Goal: Complete application form

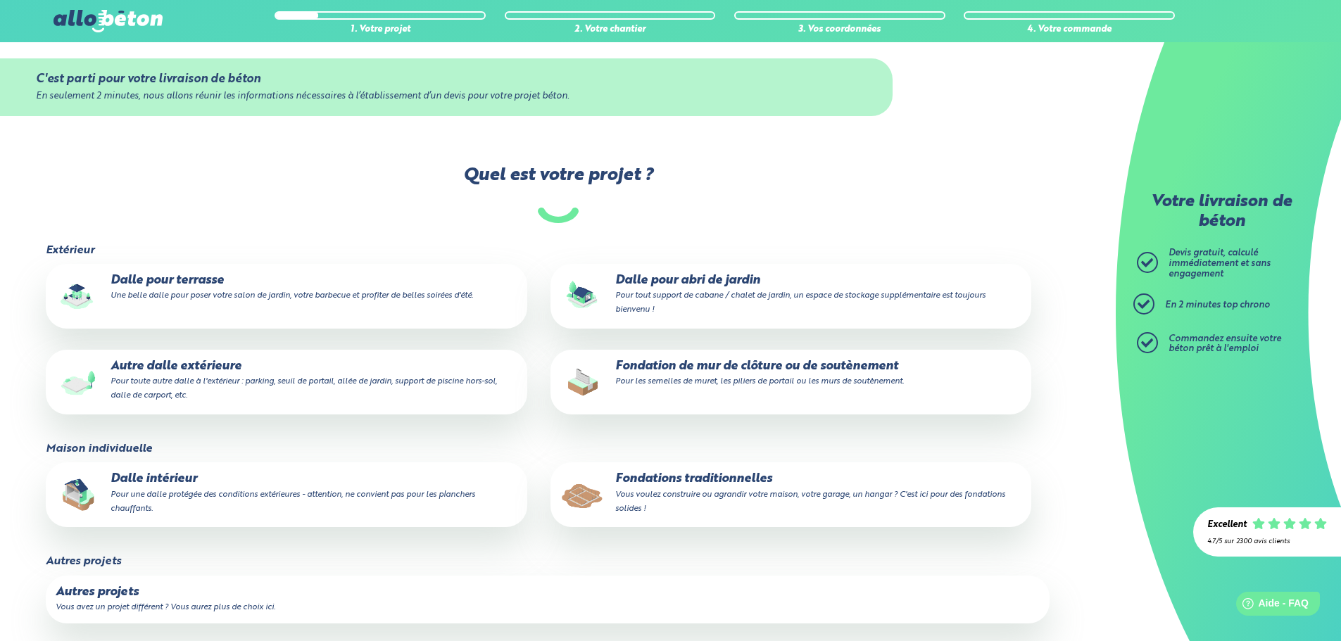
scroll to position [211, 0]
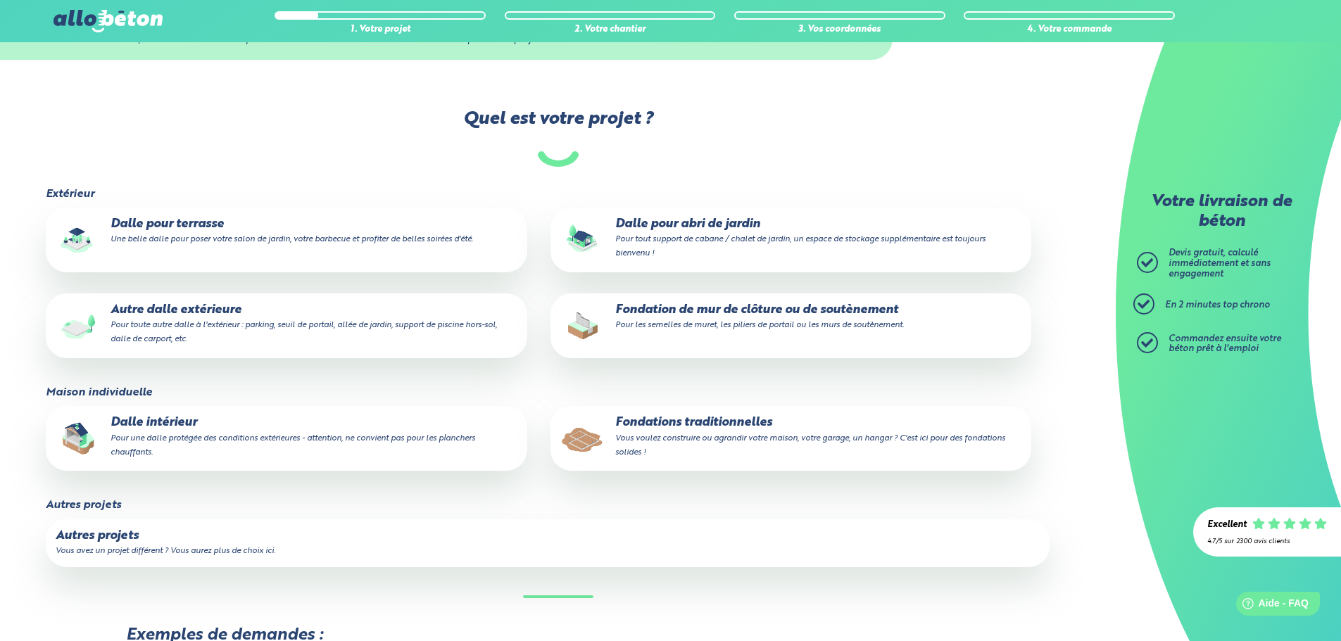
click at [184, 303] on p "Autre dalle extérieure Pour toute autre dalle à l'extérieur : parking, seuil de…" at bounding box center [286, 324] width 461 height 43
click at [0, 0] on input "Autre dalle extérieure Pour toute autre dalle à l'extérieur : parking, seuil de…" at bounding box center [0, 0] width 0 height 0
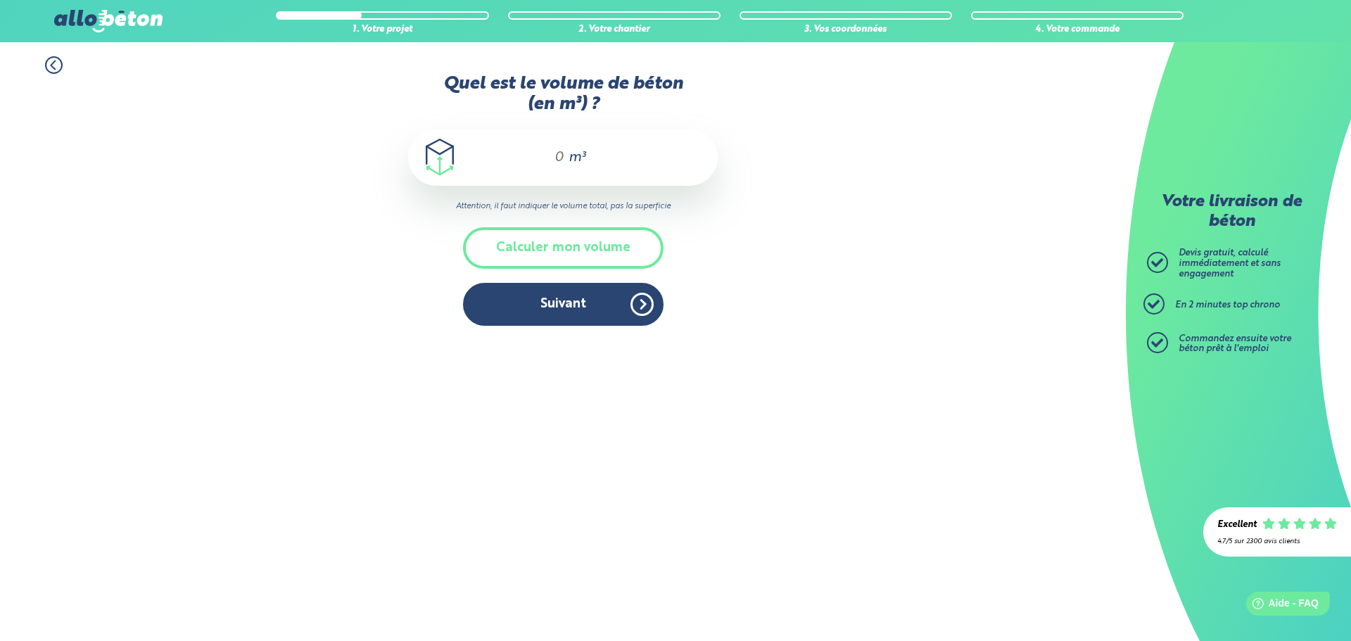
click at [572, 154] on span "m³" at bounding box center [577, 158] width 17 height 14
type input "7"
click at [567, 306] on button "Suivant" at bounding box center [563, 304] width 201 height 43
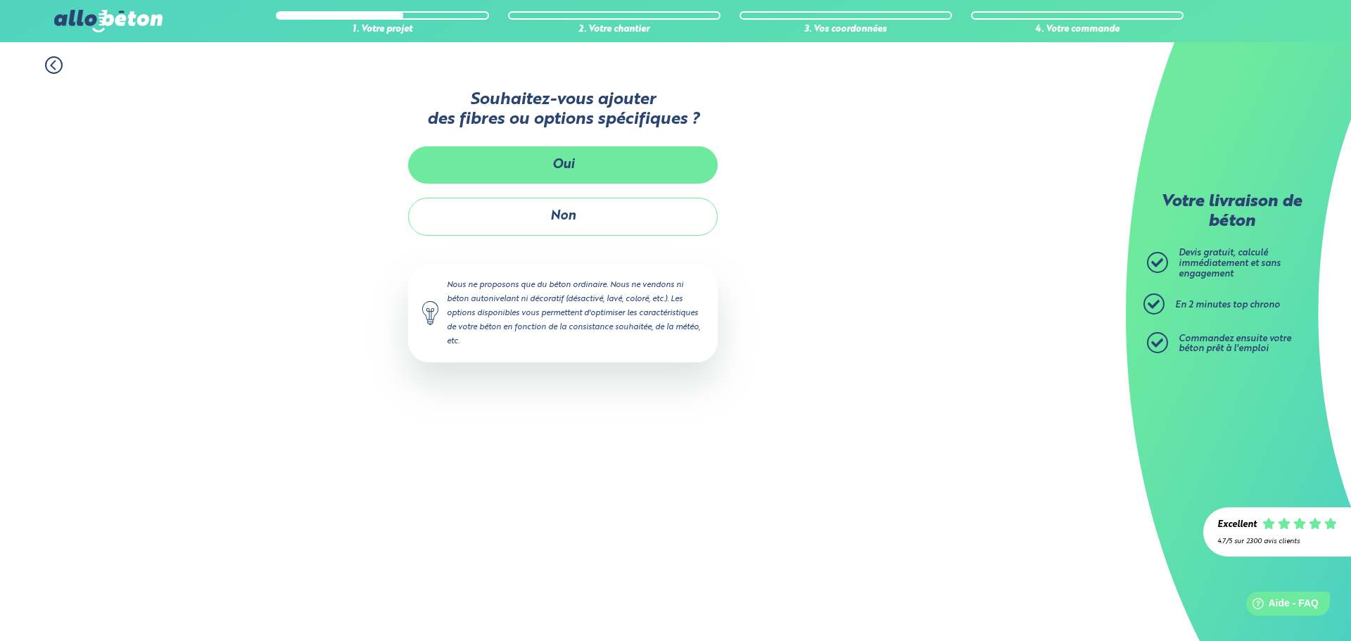
click at [568, 175] on button "Oui" at bounding box center [563, 164] width 310 height 37
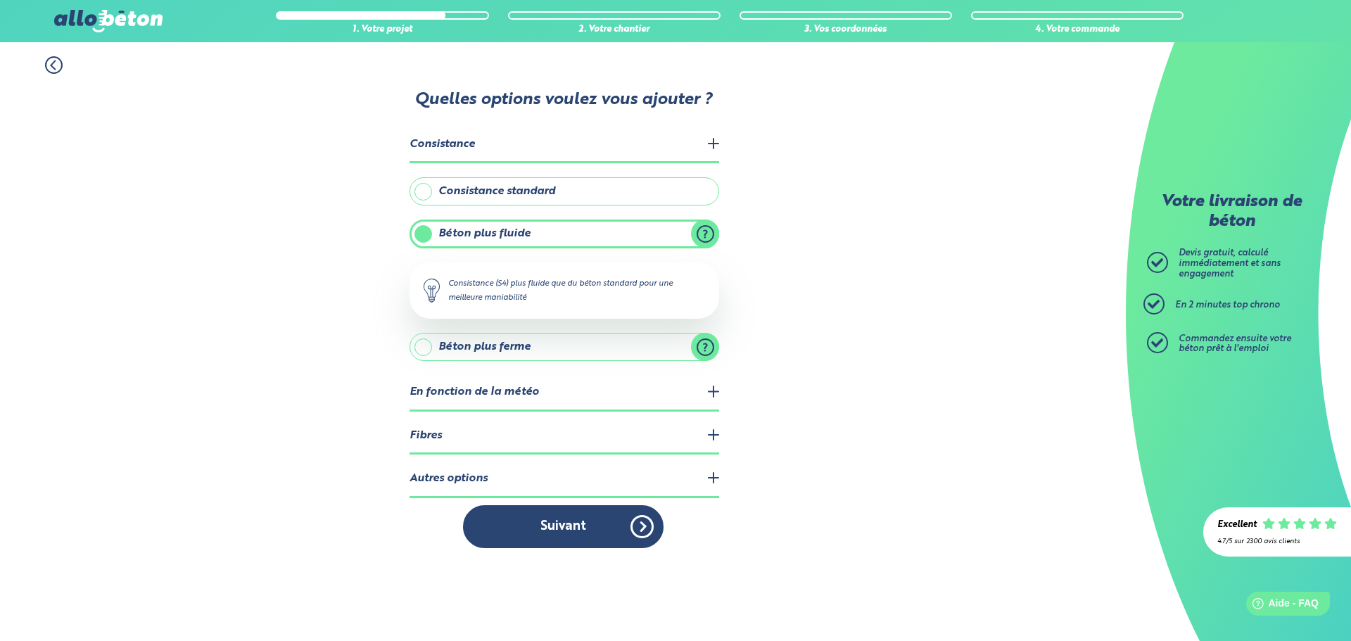
click at [505, 198] on label "Consistance standard" at bounding box center [565, 191] width 310 height 28
click at [0, 0] on input "Consistance standard" at bounding box center [0, 0] width 0 height 0
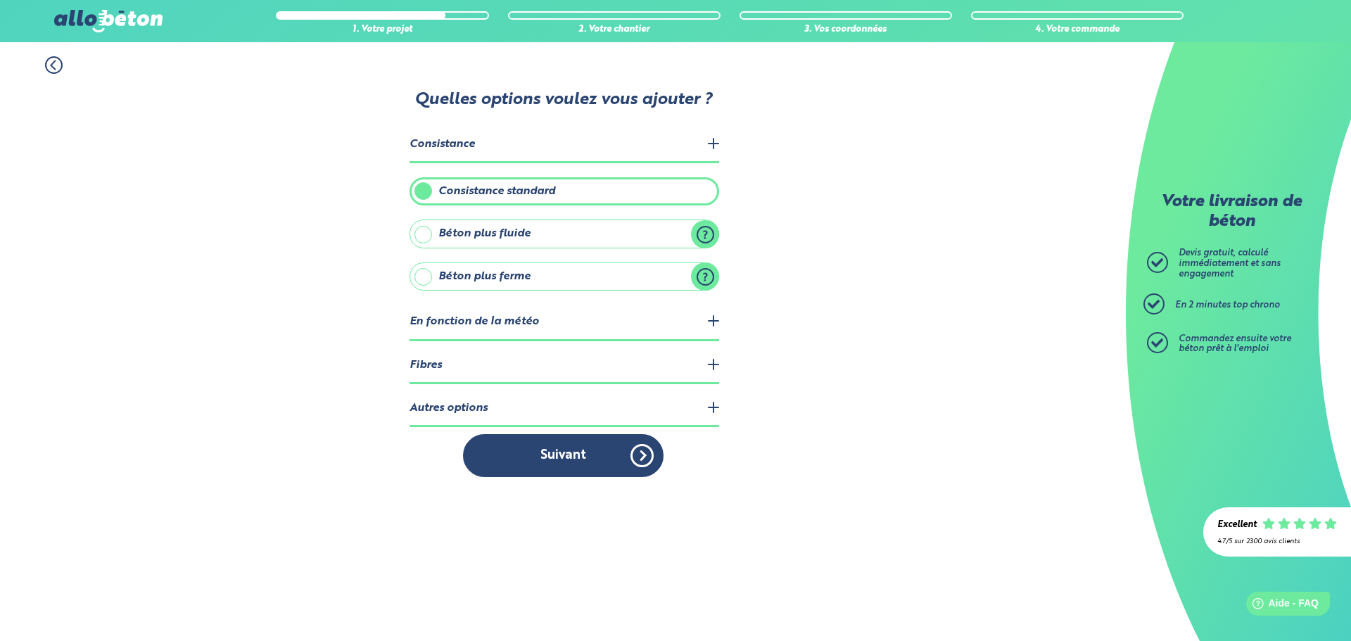
click at [526, 320] on legend "En fonction de la météo" at bounding box center [565, 323] width 310 height 36
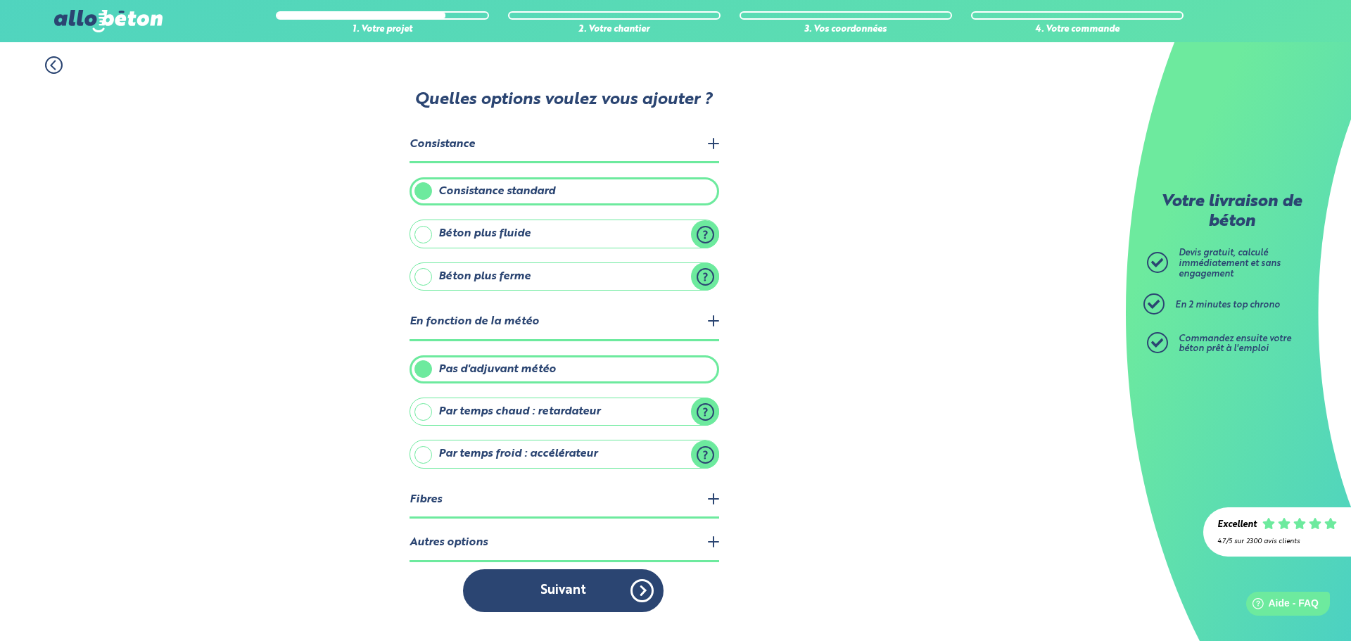
click at [526, 320] on legend "En fonction de la météo" at bounding box center [565, 323] width 310 height 36
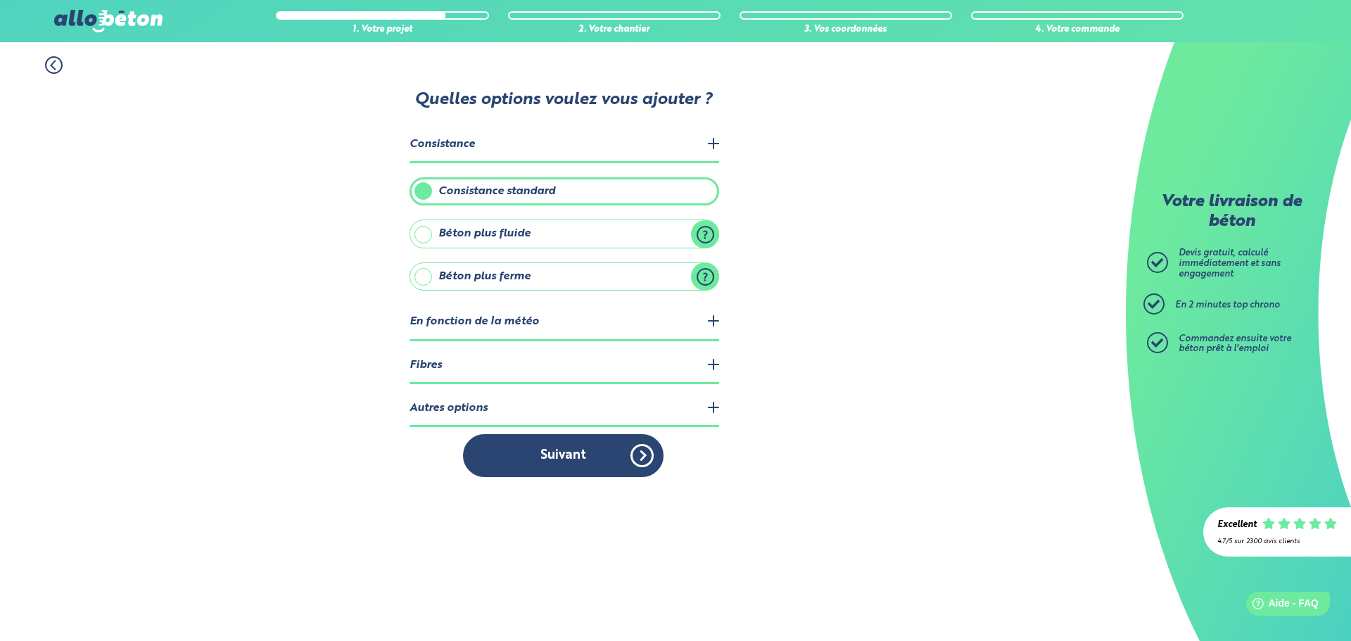
click at [491, 362] on legend "Fibres" at bounding box center [565, 366] width 310 height 36
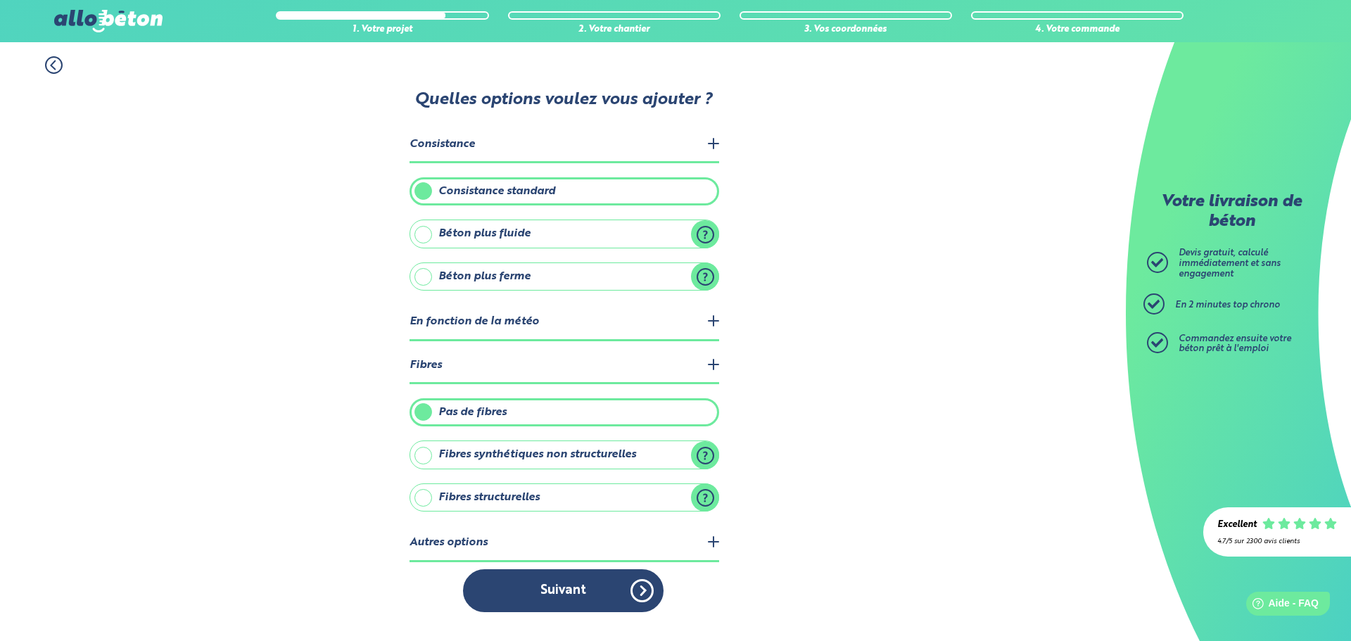
click at [525, 455] on label "Fibres synthétiques non structurelles" at bounding box center [565, 455] width 310 height 28
click at [0, 0] on input "Fibres synthétiques non structurelles" at bounding box center [0, 0] width 0 height 0
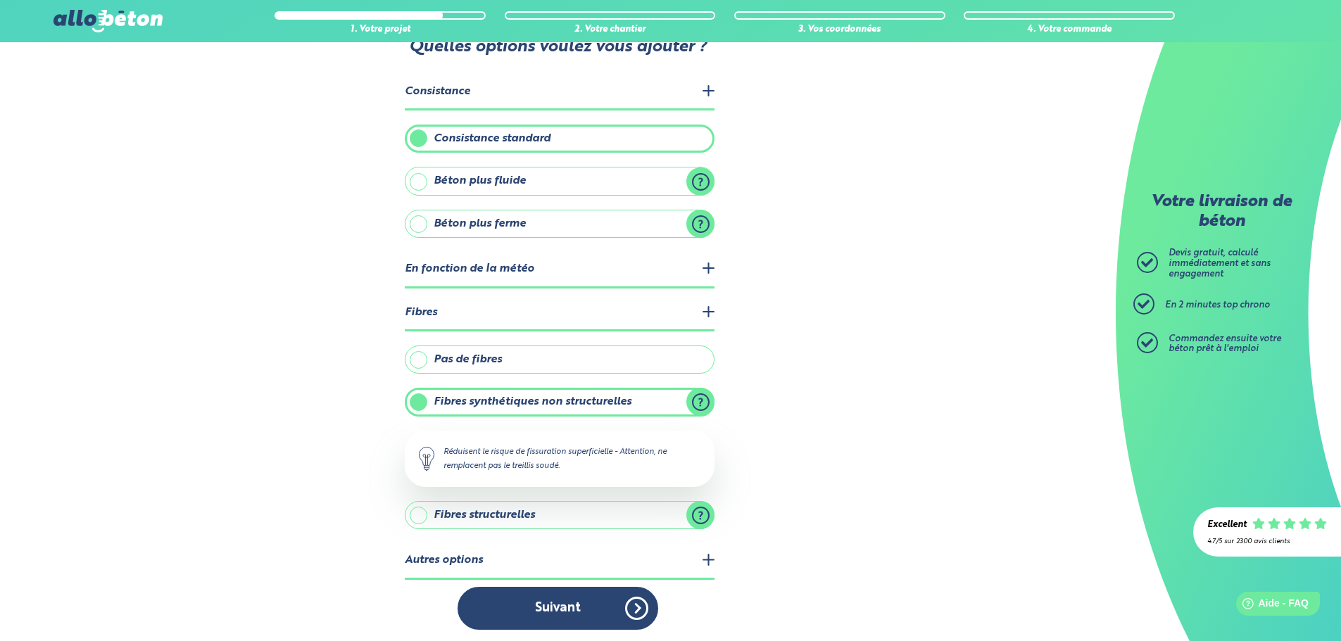
scroll to position [56, 0]
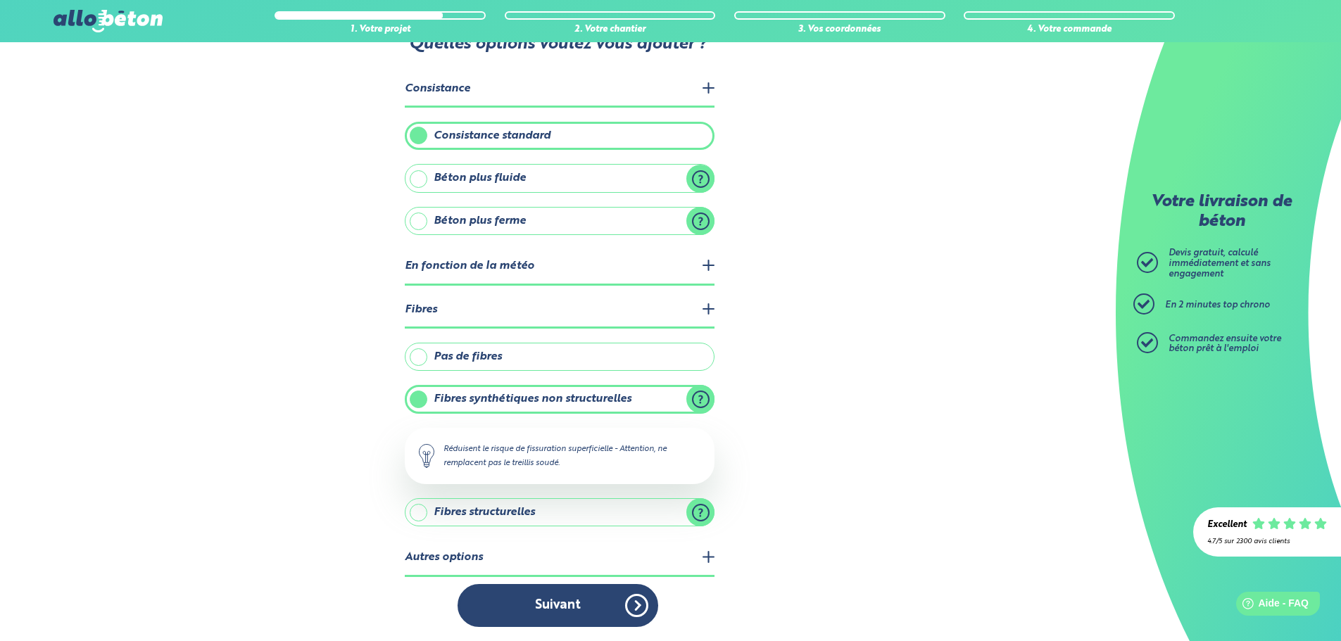
click at [517, 560] on legend "Autres options" at bounding box center [560, 559] width 310 height 36
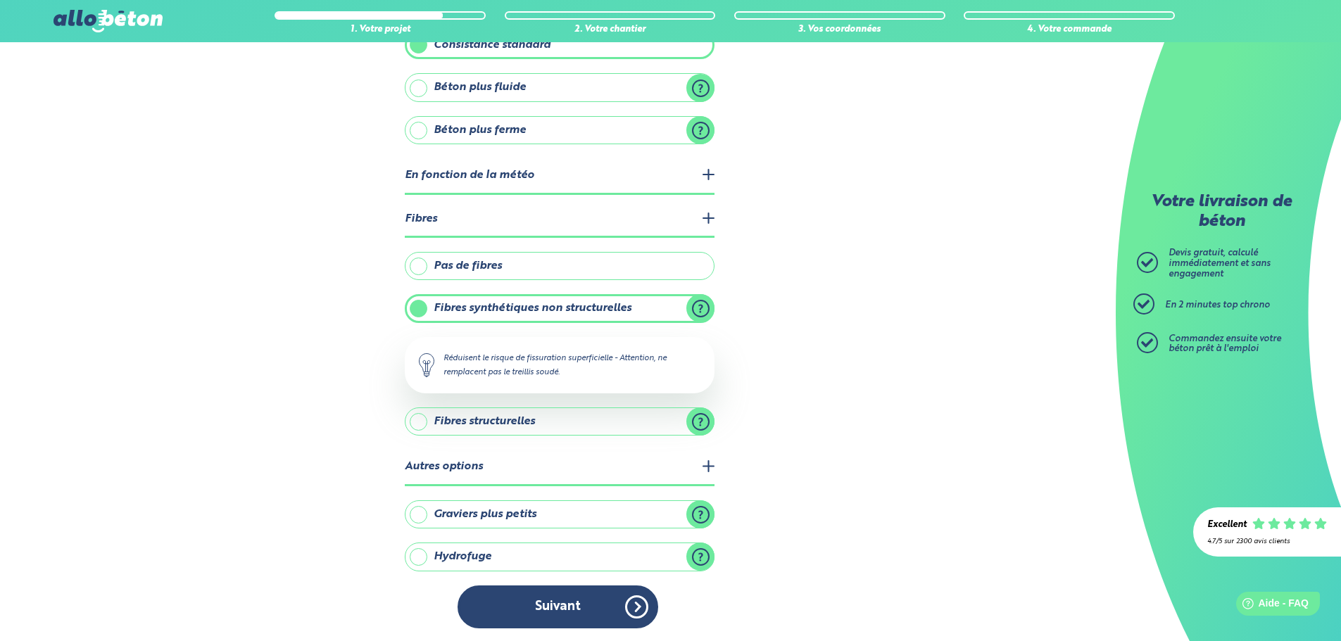
scroll to position [148, 0]
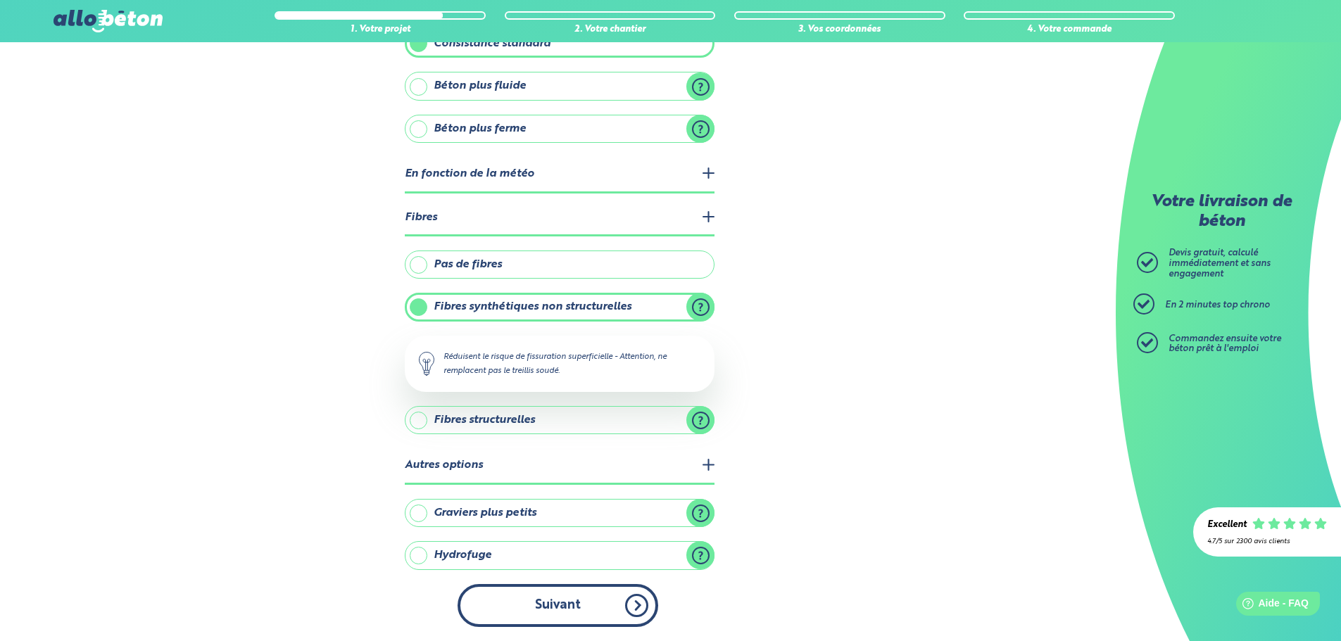
click at [644, 607] on button "Suivant" at bounding box center [557, 605] width 201 height 43
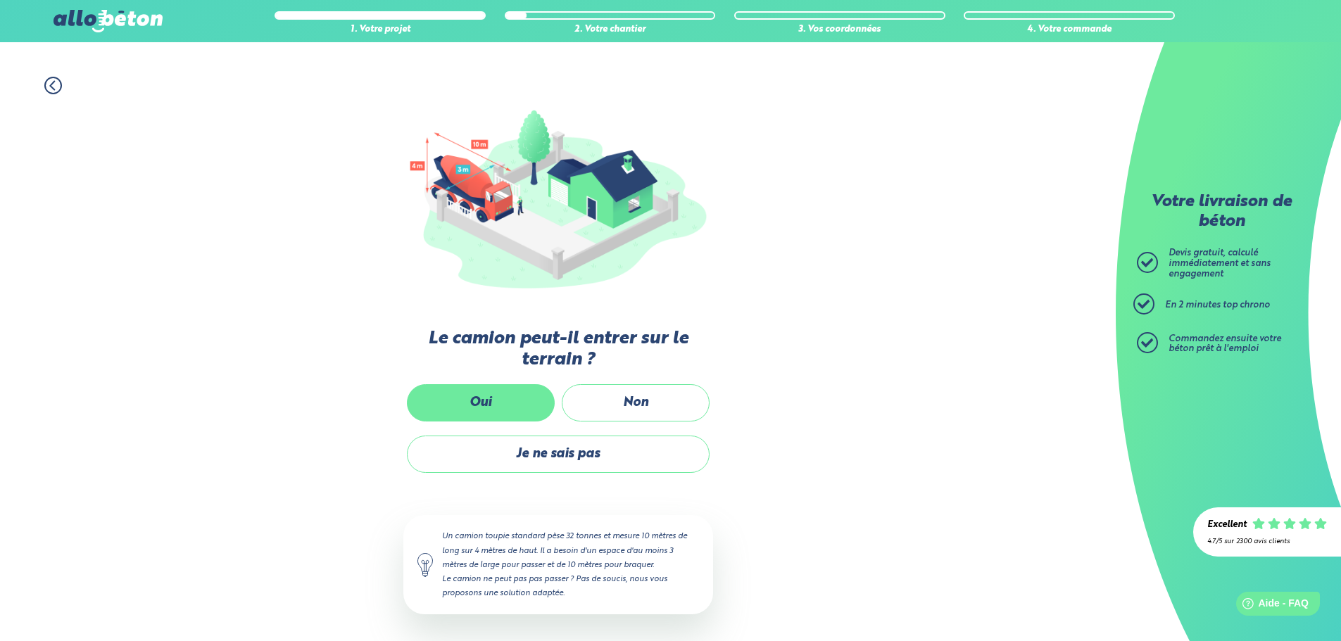
click at [479, 400] on label "Oui" at bounding box center [481, 402] width 148 height 37
click at [0, 0] on input "Oui" at bounding box center [0, 0] width 0 height 0
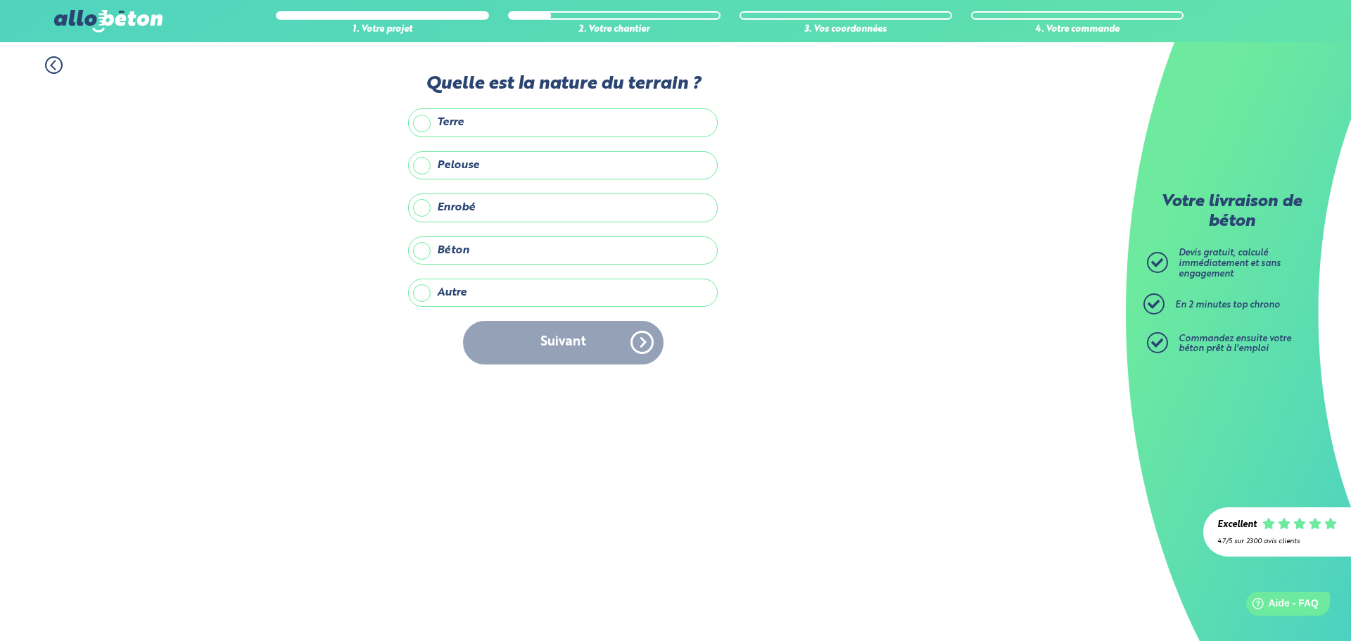
click at [503, 127] on label "Terre" at bounding box center [563, 122] width 310 height 28
click at [0, 0] on input "Terre" at bounding box center [0, 0] width 0 height 0
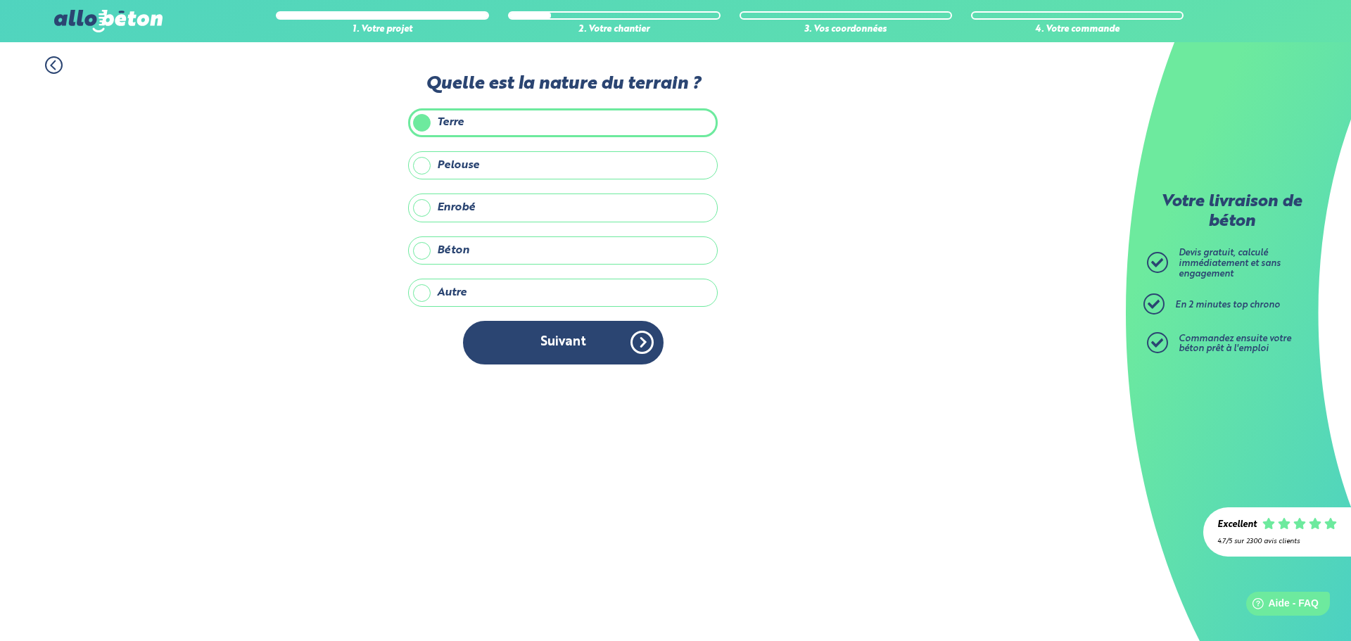
click at [427, 158] on label "Pelouse" at bounding box center [563, 165] width 310 height 28
click at [0, 0] on input "Pelouse" at bounding box center [0, 0] width 0 height 0
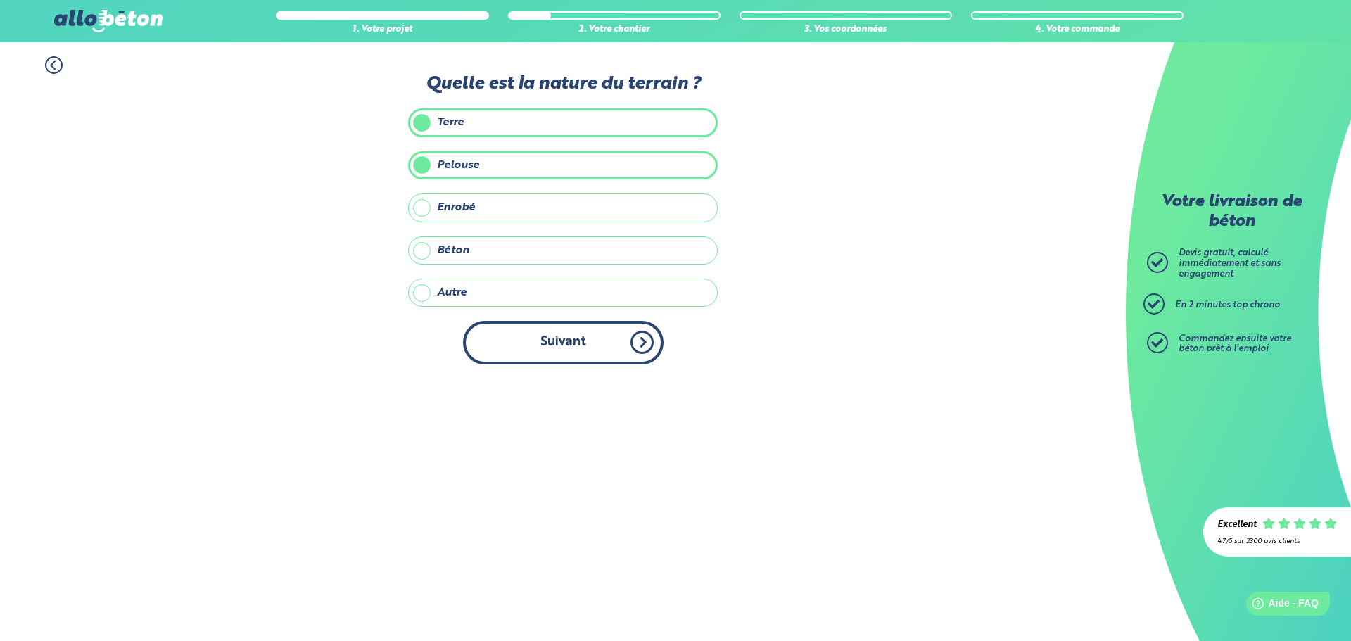
click at [627, 350] on button "Suivant" at bounding box center [563, 342] width 201 height 43
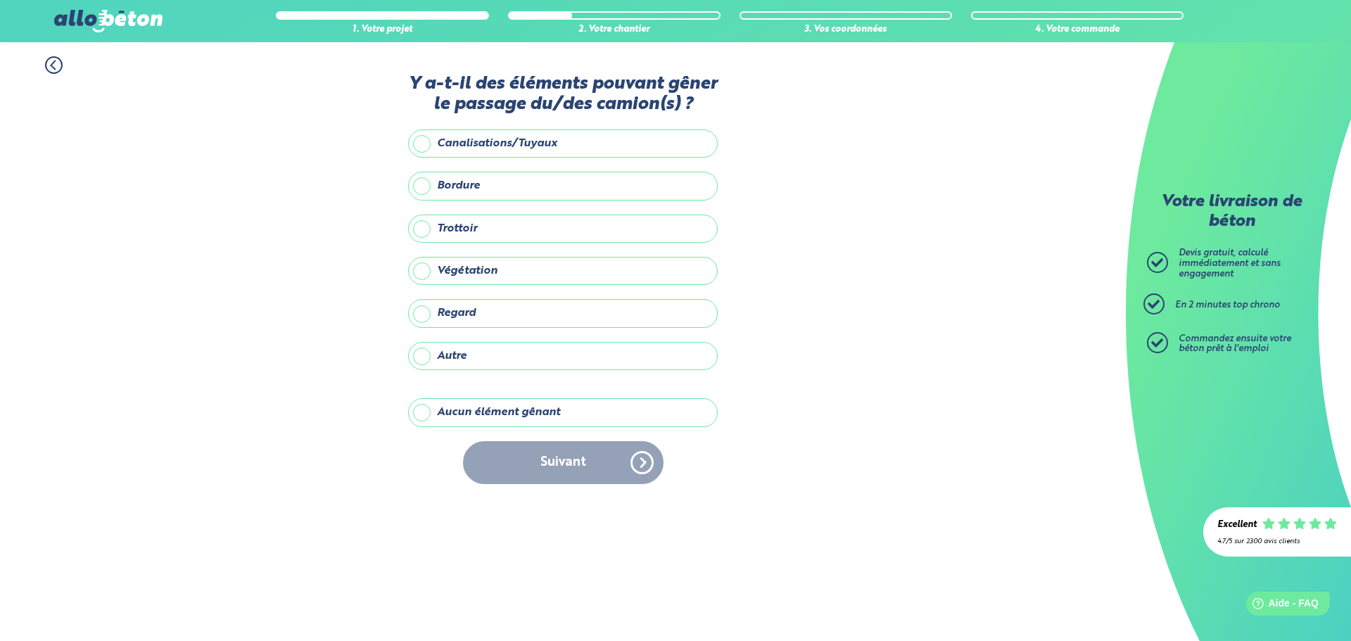
click at [417, 404] on label "Aucun élément gênant" at bounding box center [563, 412] width 310 height 28
click at [0, 0] on input "Aucun élément gênant" at bounding box center [0, 0] width 0 height 0
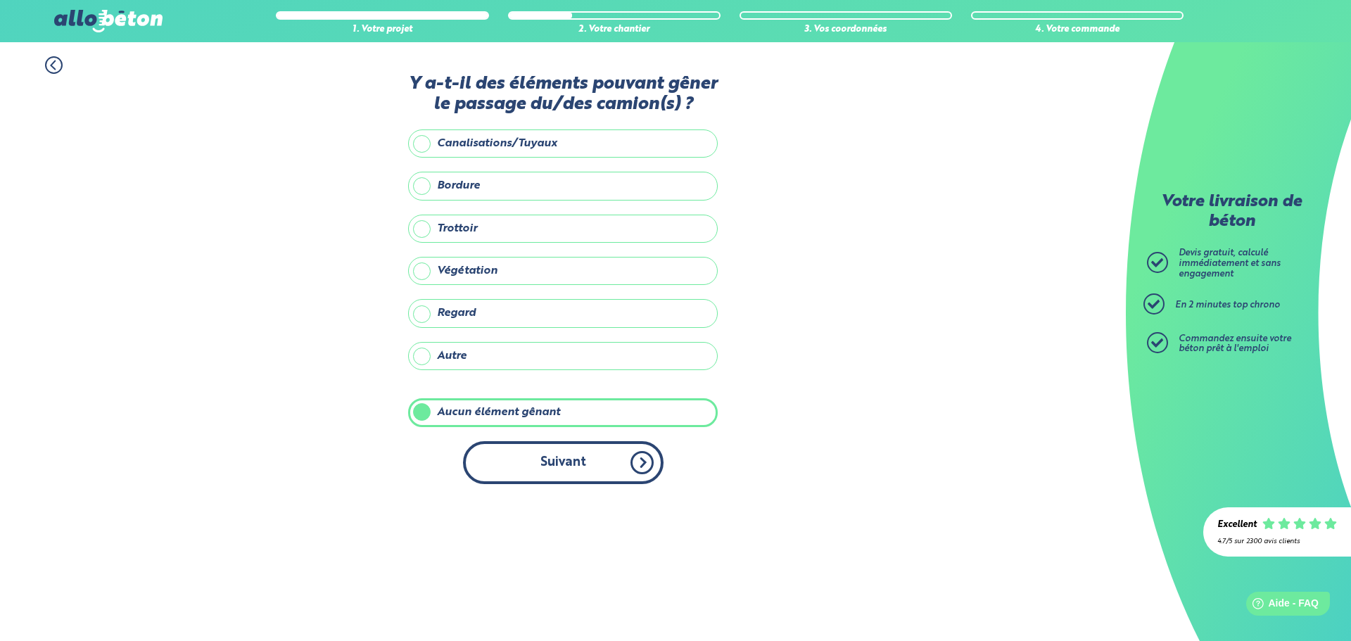
click at [619, 465] on button "Suivant" at bounding box center [563, 462] width 201 height 43
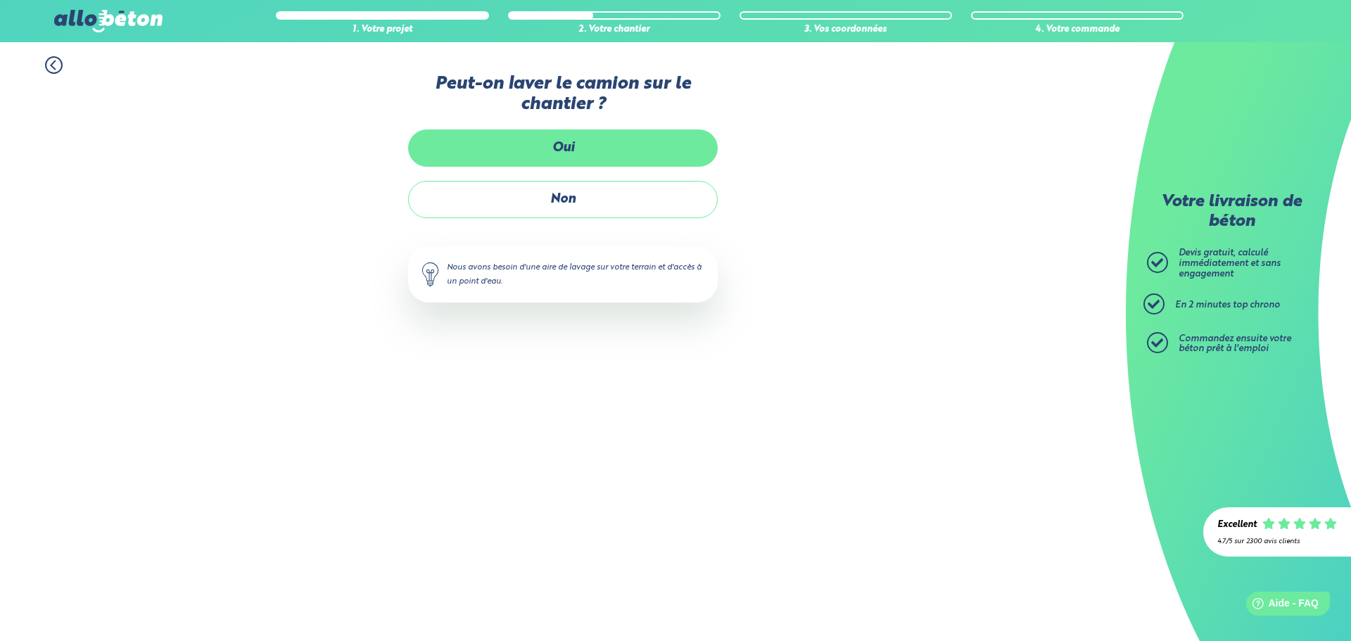
click at [567, 156] on label "Oui" at bounding box center [563, 147] width 310 height 37
click at [0, 0] on input "Oui" at bounding box center [0, 0] width 0 height 0
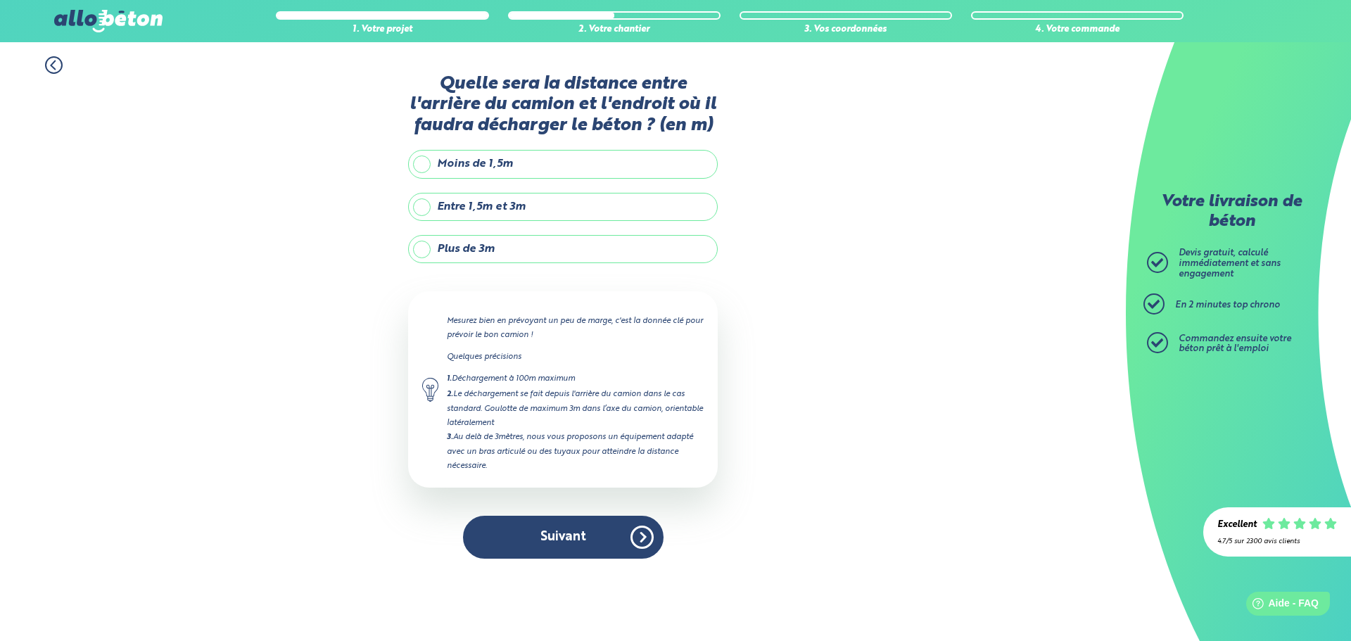
click at [423, 212] on label "Entre 1,5m et 3m" at bounding box center [563, 207] width 310 height 28
click at [0, 0] on input "Entre 1,5m et 3m" at bounding box center [0, 0] width 0 height 0
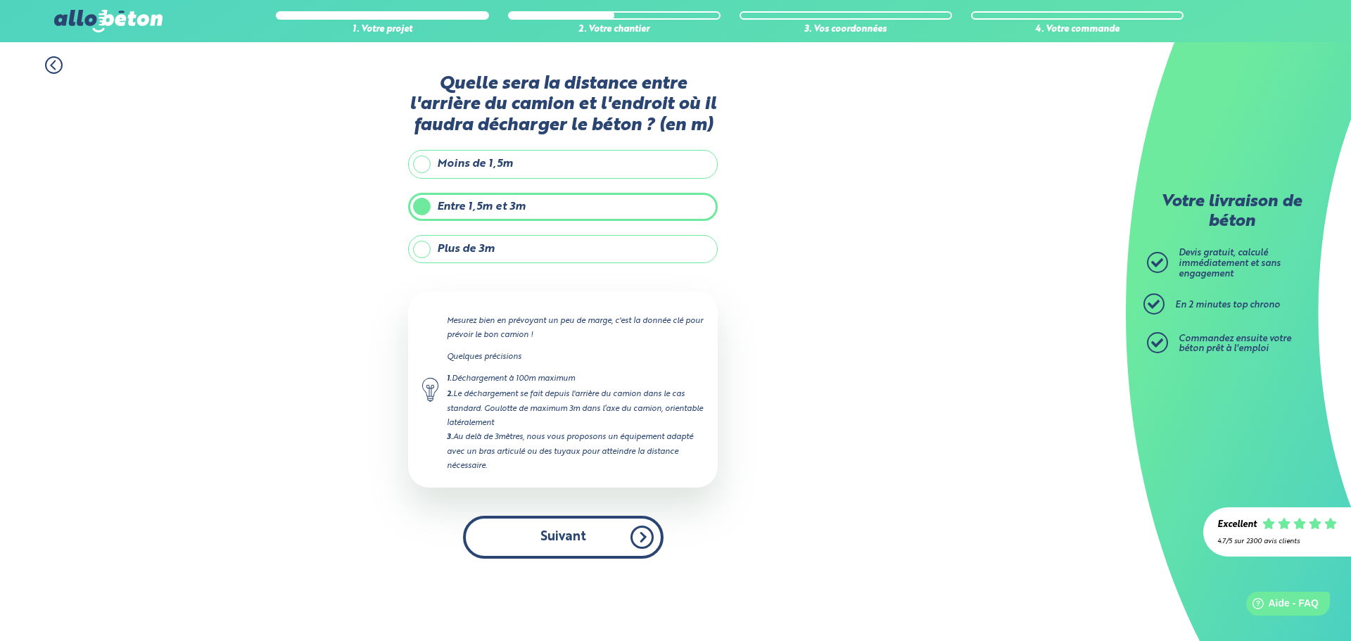
click at [625, 533] on button "Suivant" at bounding box center [563, 537] width 201 height 43
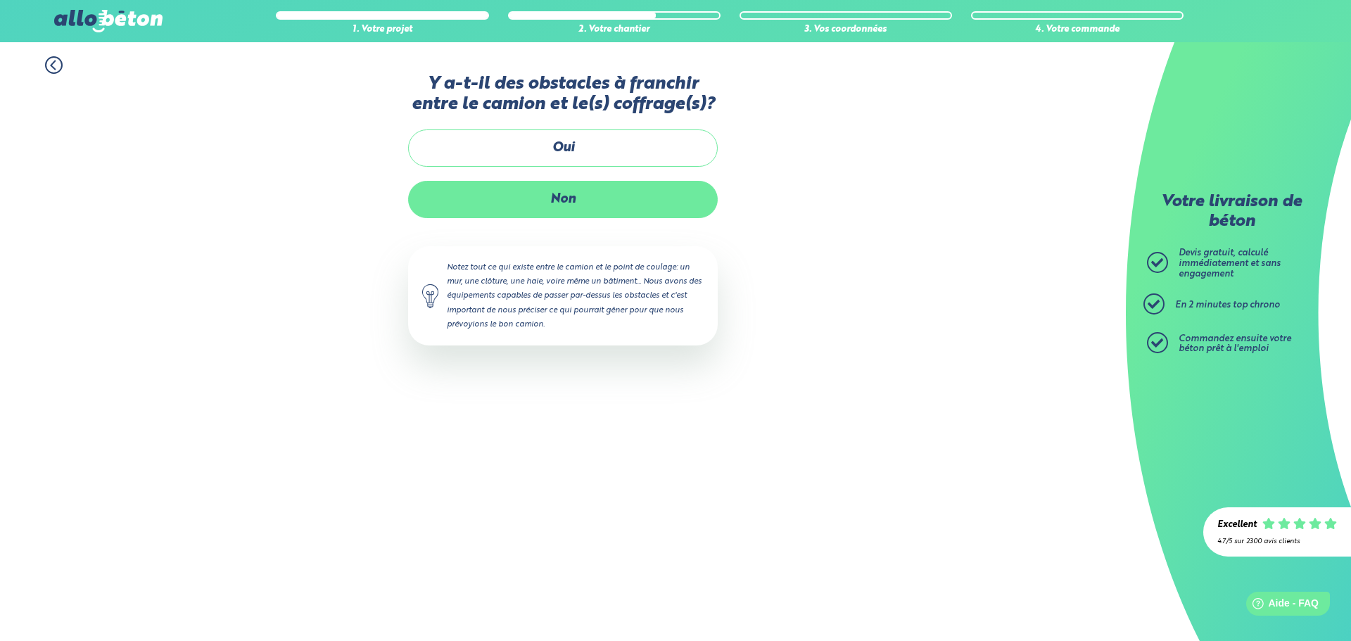
click at [608, 215] on label "Non" at bounding box center [563, 199] width 310 height 37
click at [0, 0] on input "Non" at bounding box center [0, 0] width 0 height 0
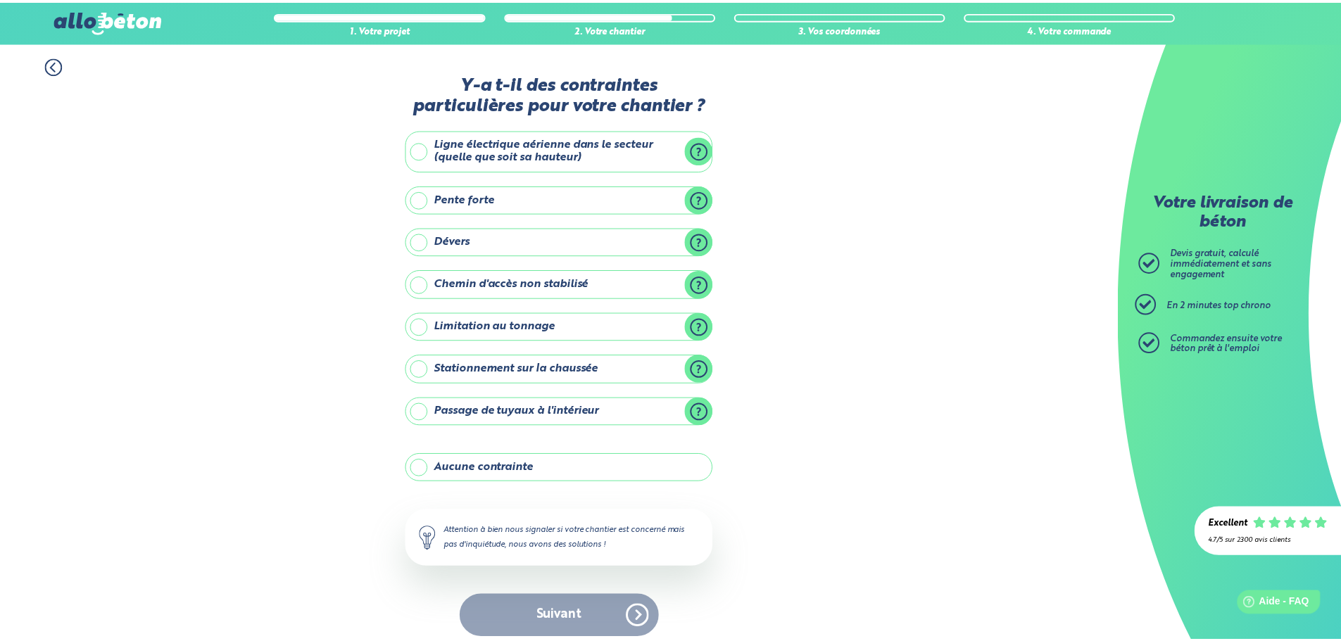
scroll to position [11, 0]
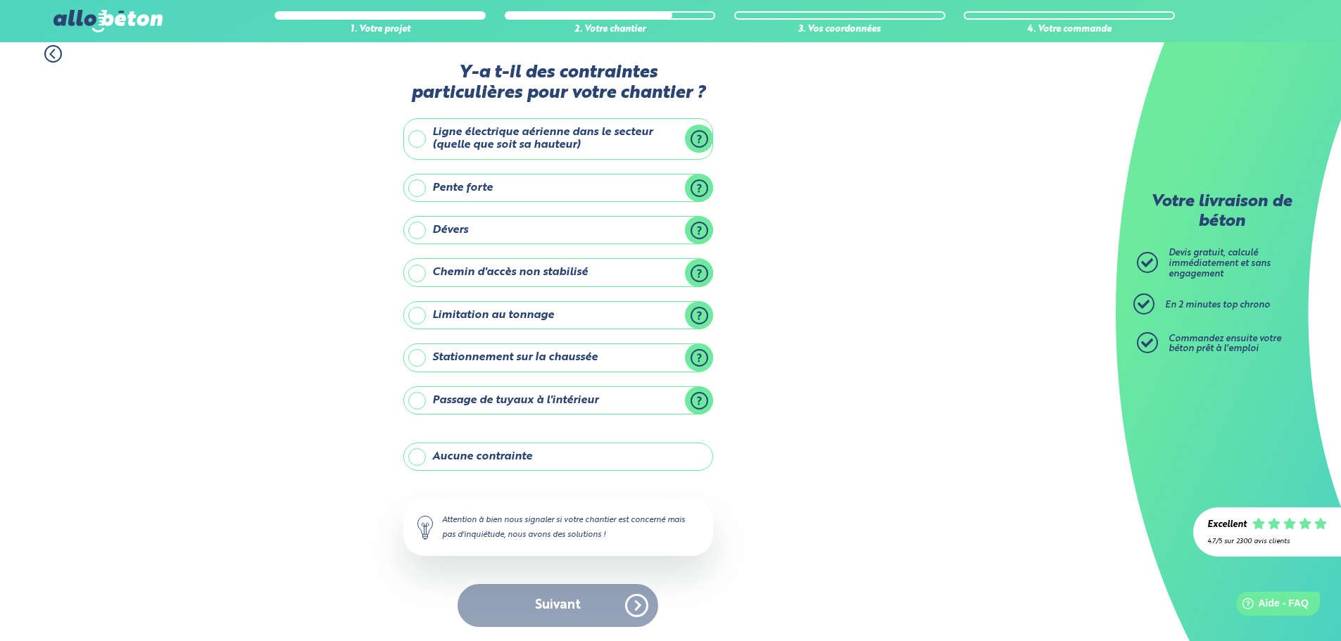
click at [467, 457] on label "Aucune contrainte" at bounding box center [558, 457] width 310 height 28
click at [0, 0] on input "Aucune contrainte" at bounding box center [0, 0] width 0 height 0
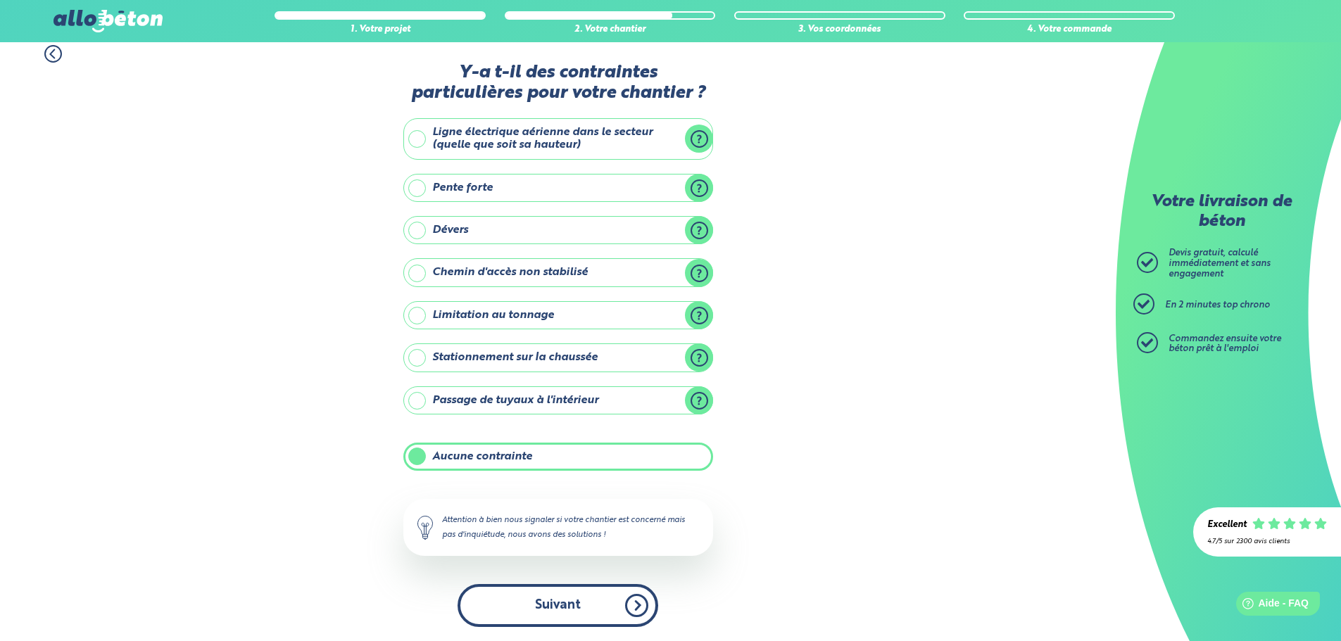
click at [599, 595] on button "Suivant" at bounding box center [557, 605] width 201 height 43
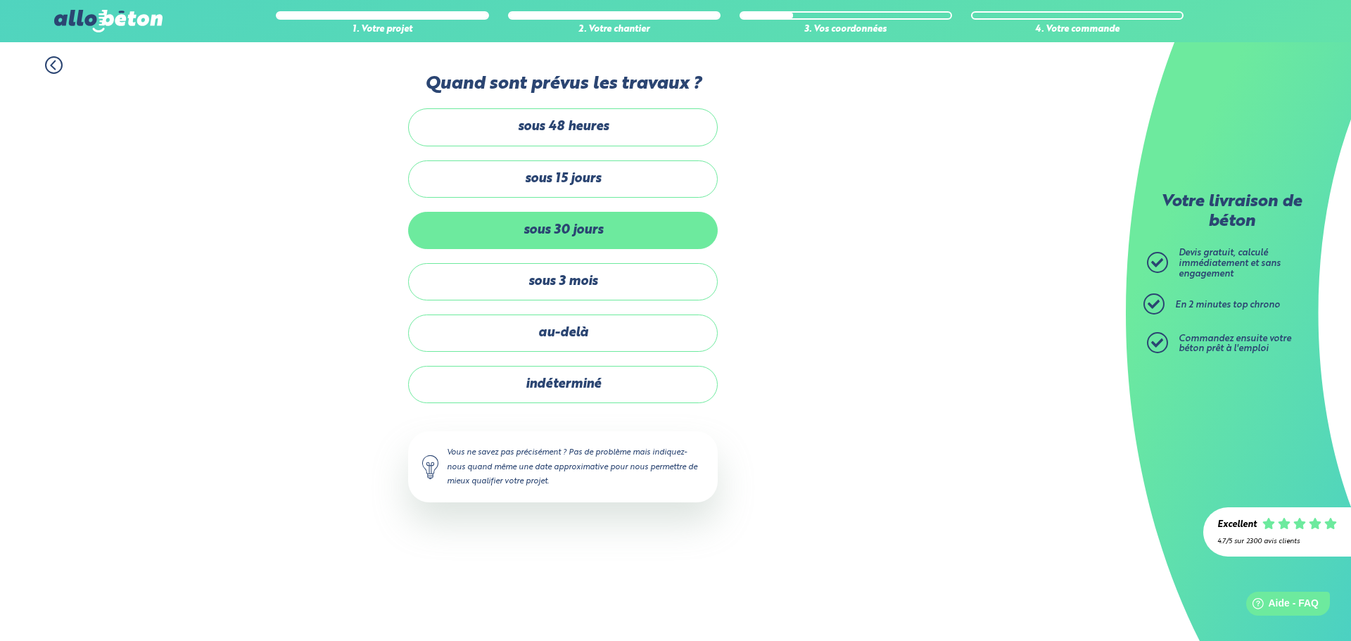
click at [565, 229] on label "sous 30 jours" at bounding box center [563, 230] width 310 height 37
click at [0, 0] on input "sous 30 jours" at bounding box center [0, 0] width 0 height 0
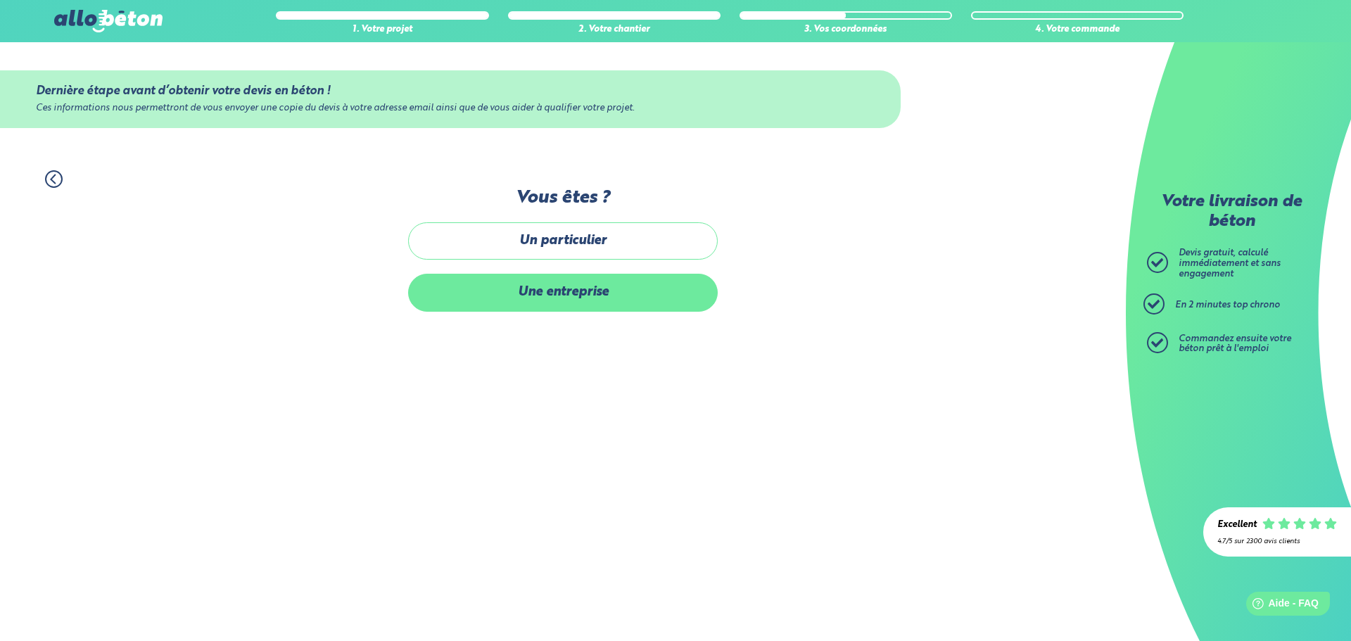
click at [600, 279] on label "Une entreprise" at bounding box center [563, 292] width 310 height 37
click at [0, 0] on input "Une entreprise" at bounding box center [0, 0] width 0 height 0
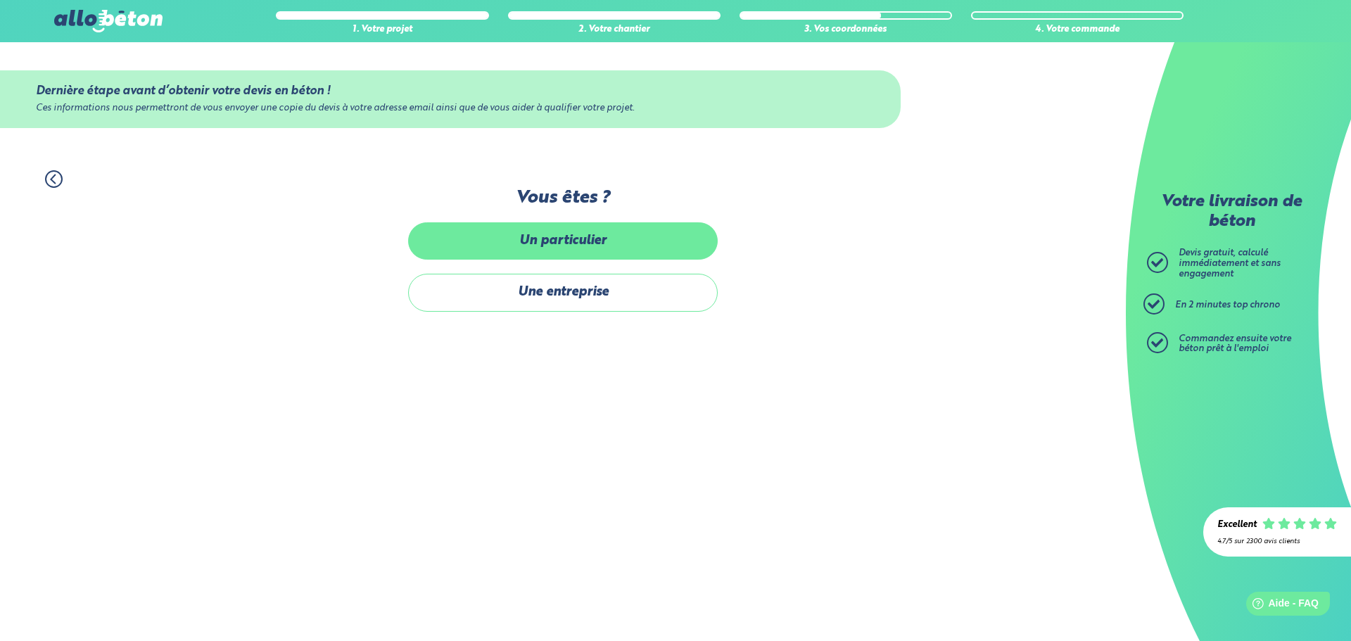
click at [569, 238] on label "Un particulier" at bounding box center [563, 240] width 310 height 37
click at [0, 0] on input "Un particulier" at bounding box center [0, 0] width 0 height 0
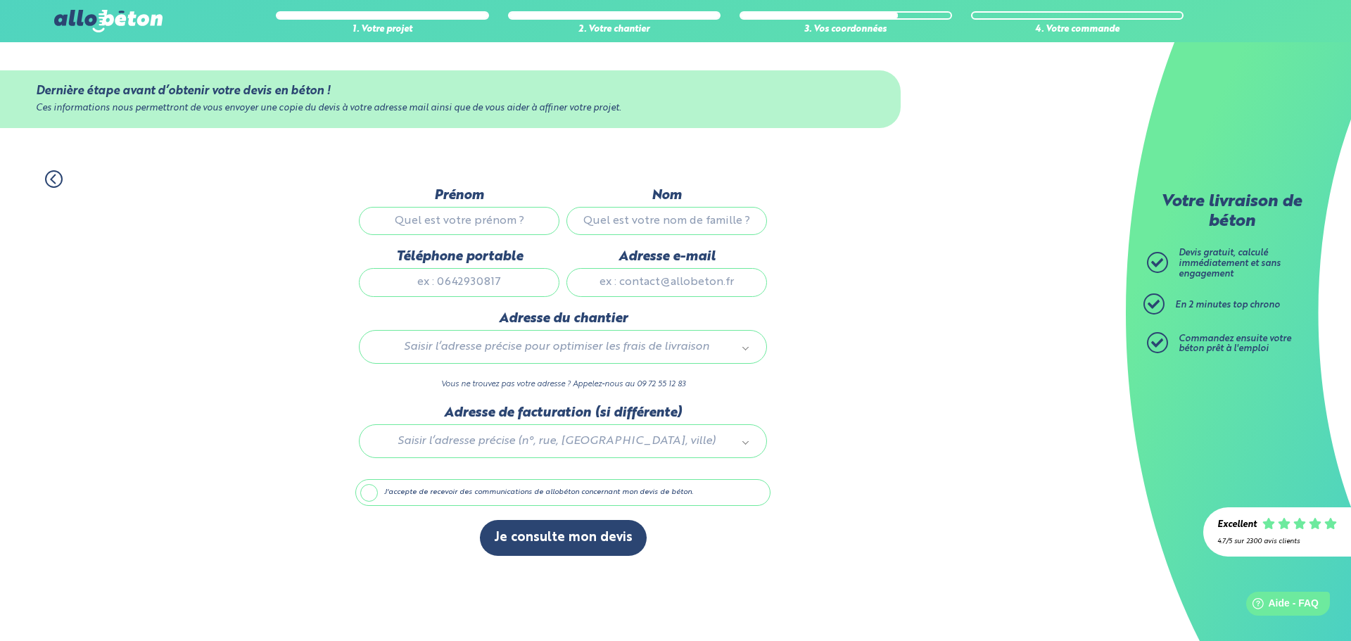
click at [469, 220] on input "Prénom" at bounding box center [459, 221] width 201 height 28
click at [1061, 463] on div "1. Votre projet 2. Votre chantier 3. Vos coordonnées 4. Votre commande Dernière…" at bounding box center [563, 363] width 1126 height 414
click at [466, 221] on input "Prénom" at bounding box center [459, 221] width 201 height 28
type input "Stef"
click at [646, 213] on input "Nom" at bounding box center [667, 221] width 201 height 28
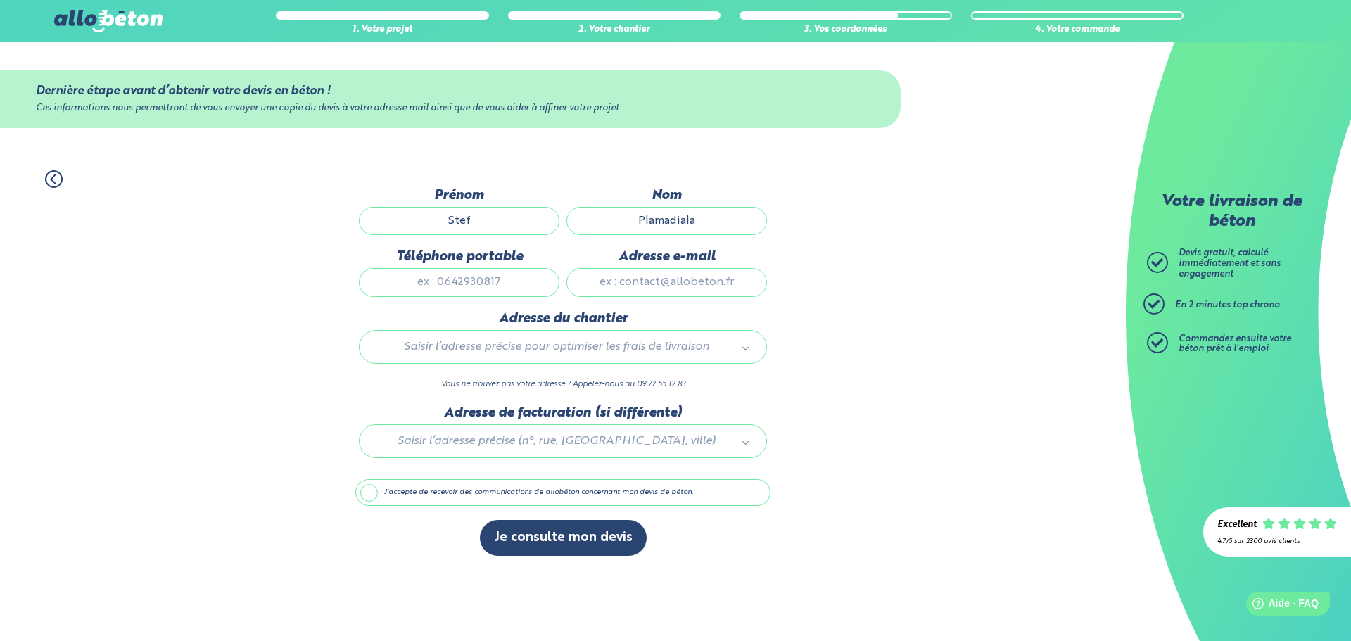
type input "Plamadiala"
type input "0667014976"
type input "[EMAIL_ADDRESS][DOMAIN_NAME]"
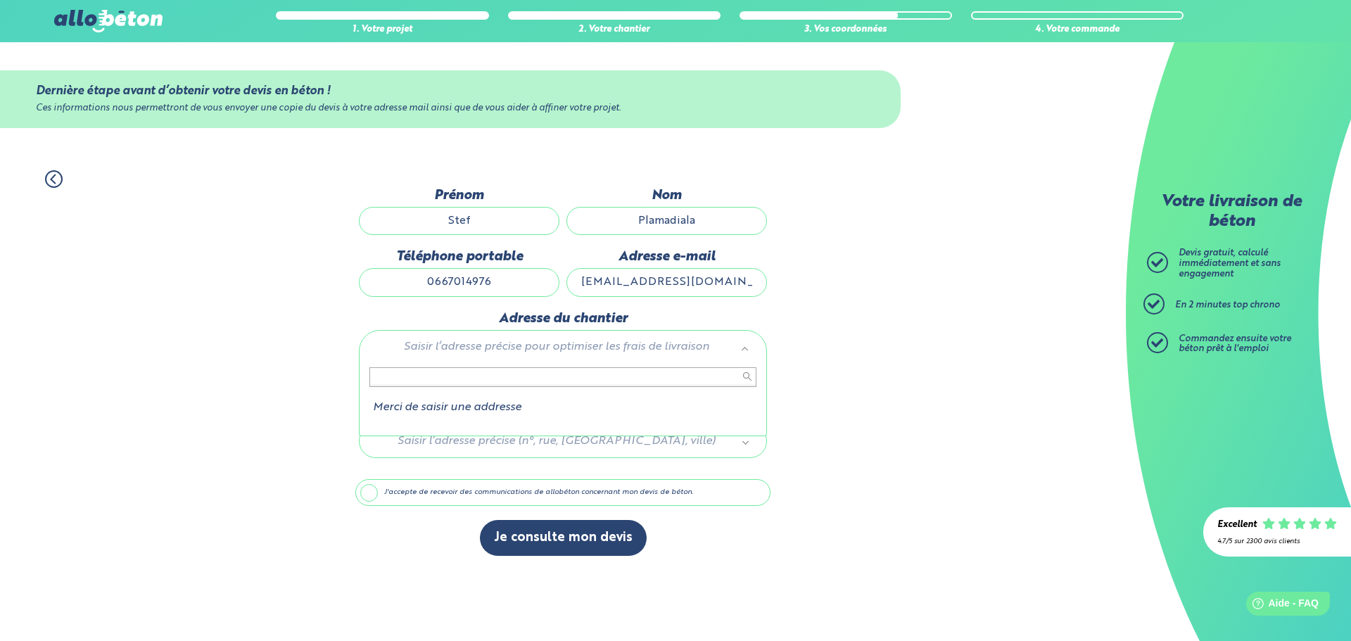
click at [453, 384] on input "text" at bounding box center [562, 377] width 387 height 20
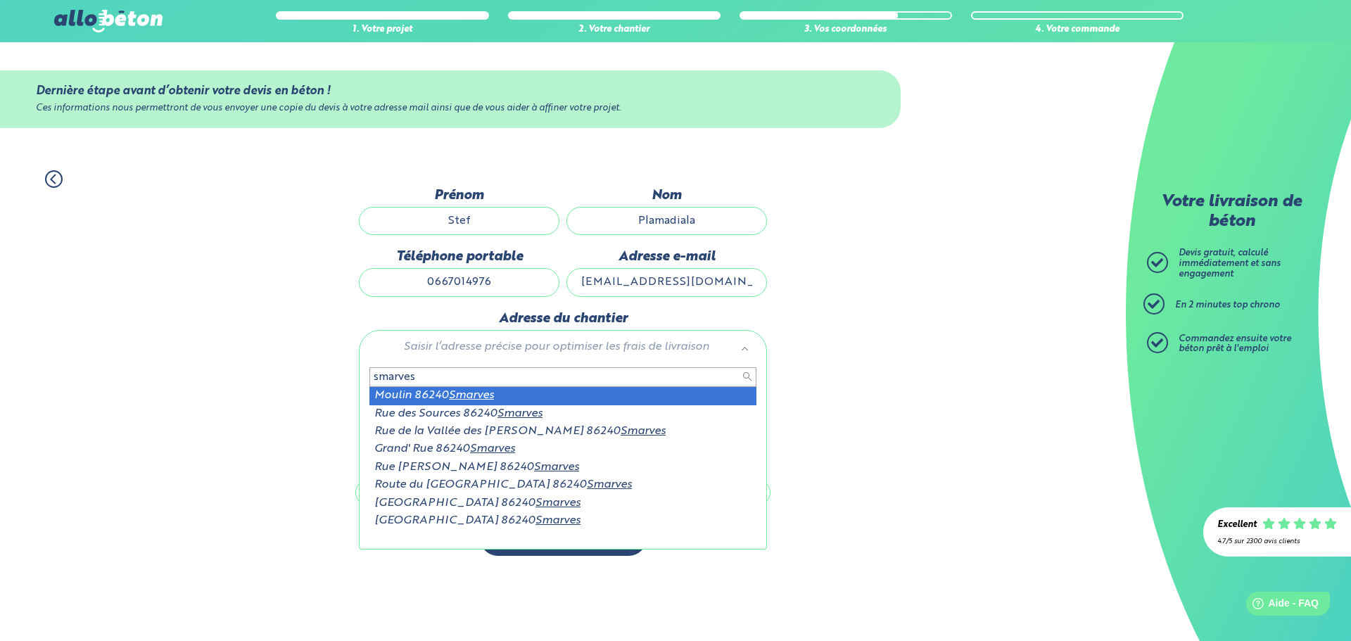
drag, startPoint x: 429, startPoint y: 377, endPoint x: 360, endPoint y: 377, distance: 69.7
click at [360, 377] on div "smarves Moulin 86240 Smarves Rue des Sources 86240 Smarves [GEOGRAPHIC_DATA][PE…" at bounding box center [563, 454] width 408 height 189
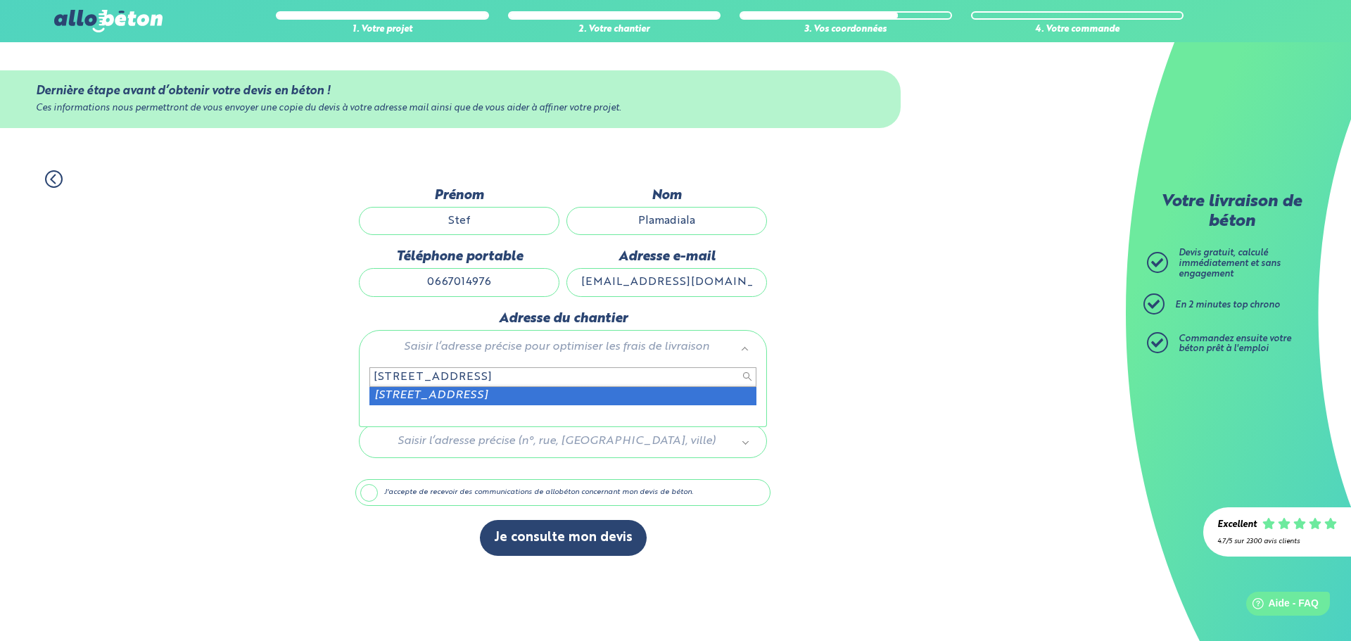
type input "[STREET_ADDRESS]"
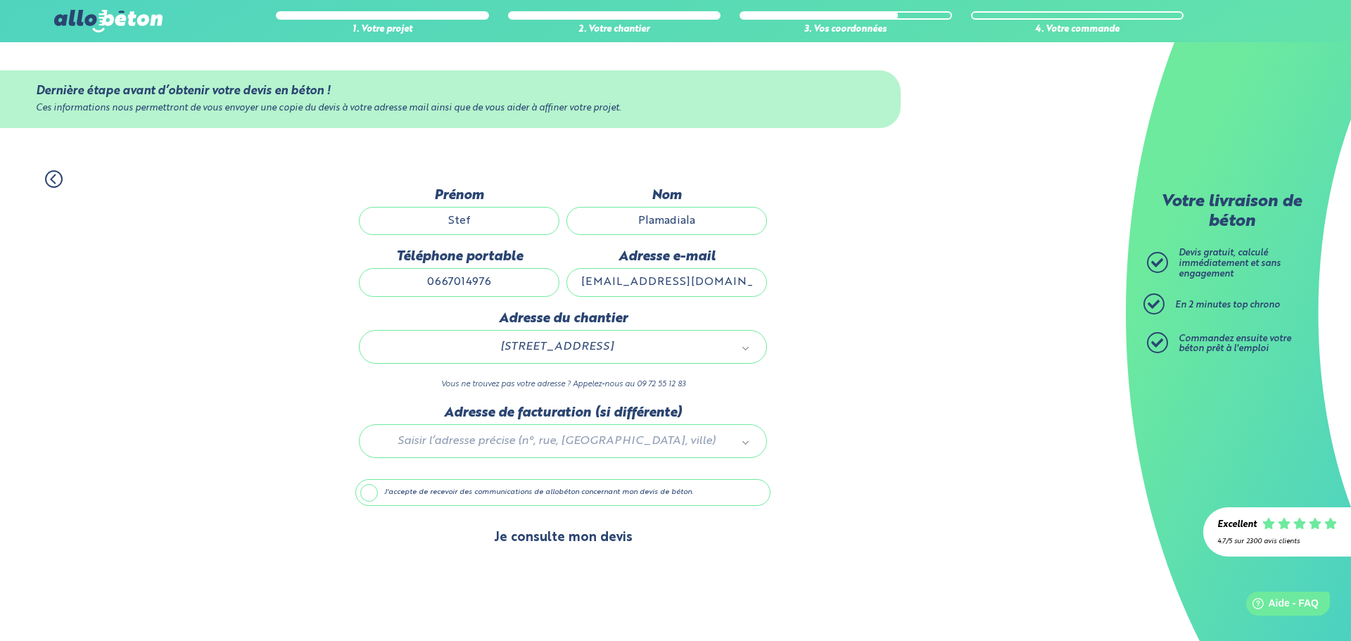
click at [578, 552] on button "Je consulte mon devis" at bounding box center [563, 538] width 167 height 36
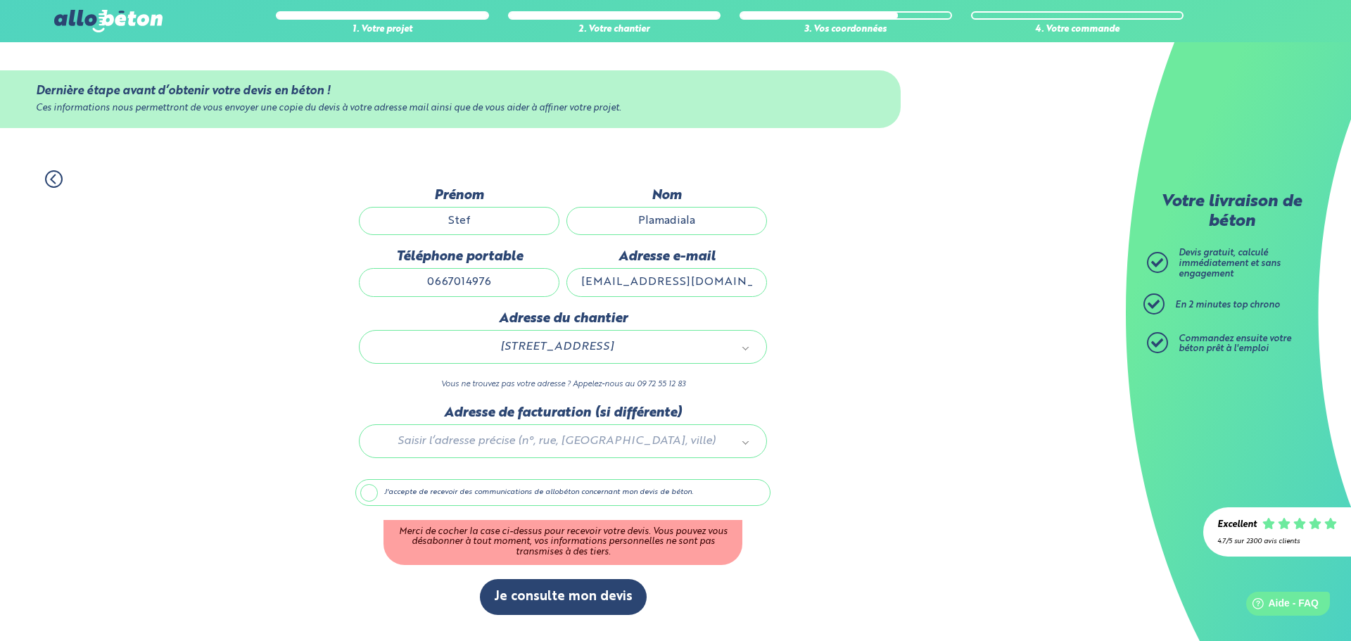
click at [398, 491] on label "J'accepte de recevoir des communications de allobéton concernant mon devis de b…" at bounding box center [562, 492] width 415 height 27
click at [0, 0] on input "J'accepte de recevoir des communications de allobéton concernant mon devis de b…" at bounding box center [0, 0] width 0 height 0
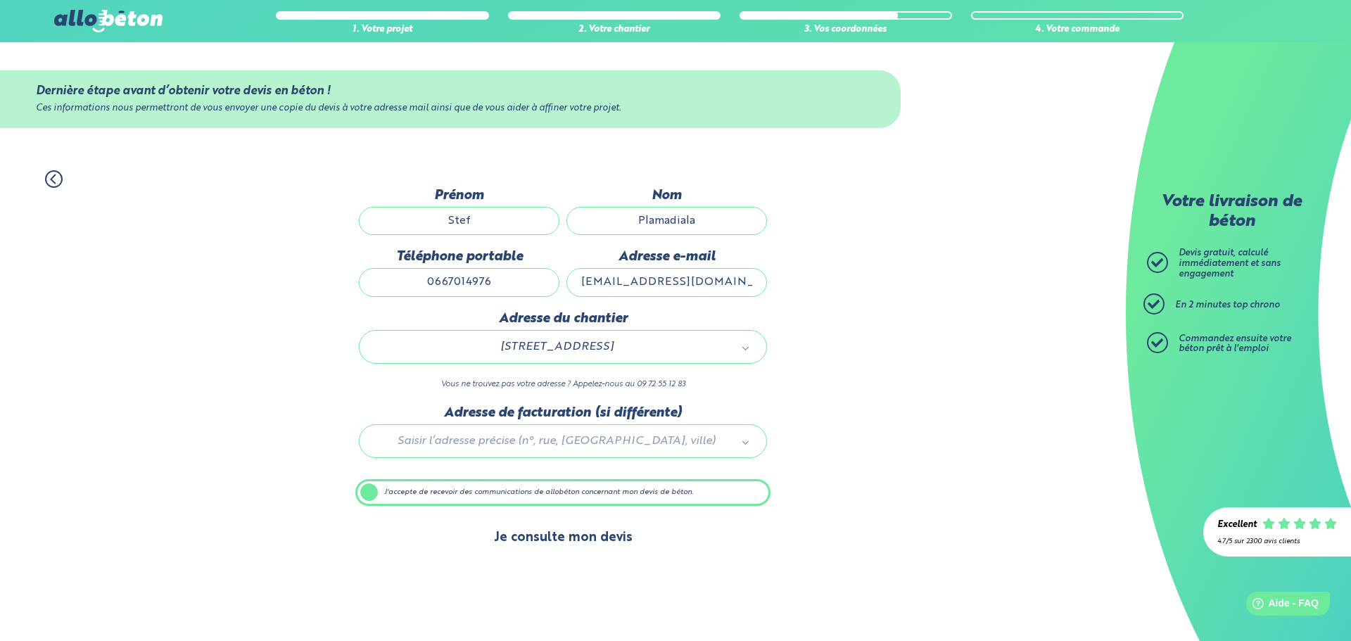
click at [543, 538] on button "Je consulte mon devis" at bounding box center [563, 538] width 167 height 36
